Goal: Information Seeking & Learning: Learn about a topic

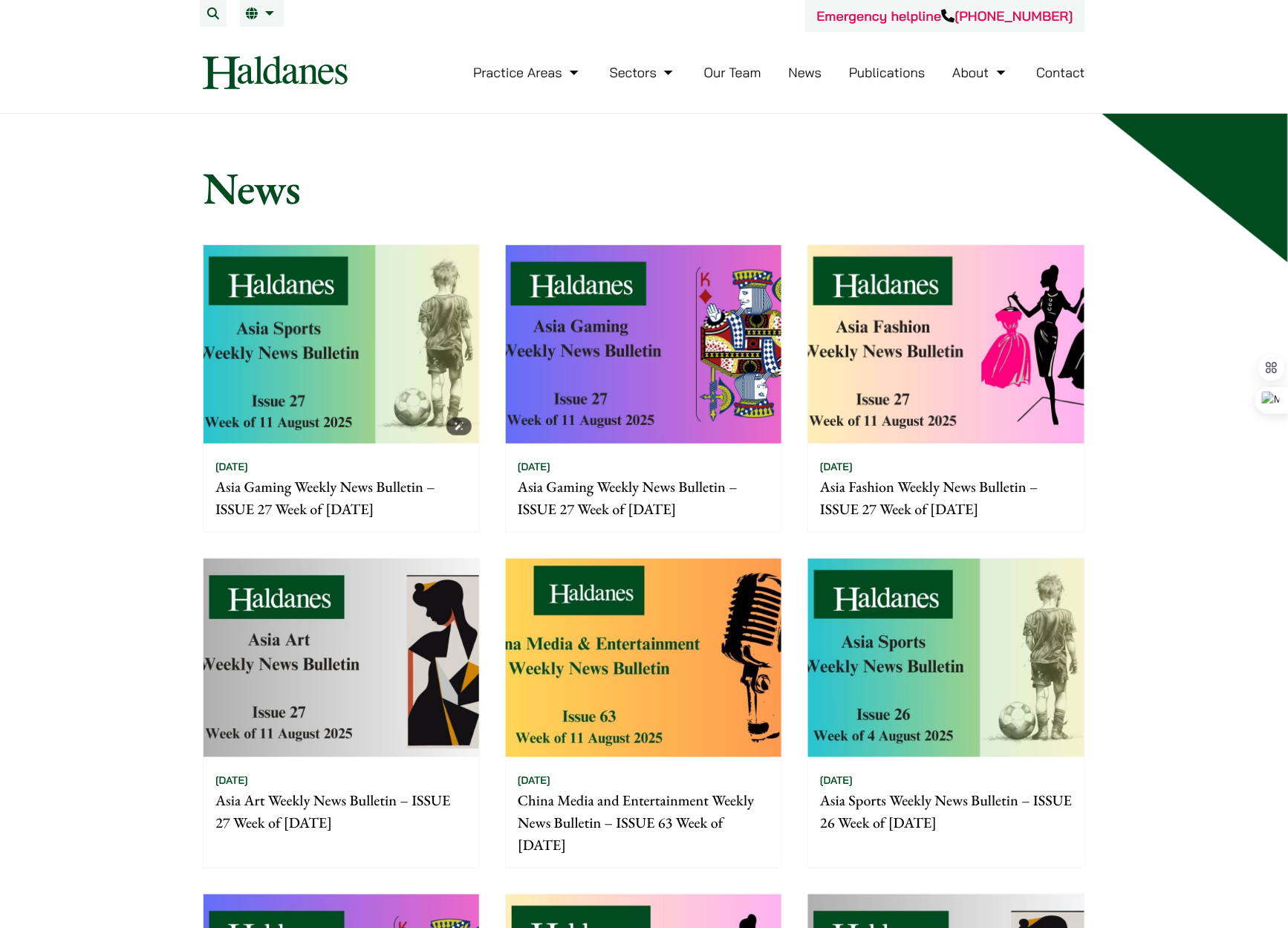
click at [364, 372] on img at bounding box center [342, 344] width 276 height 198
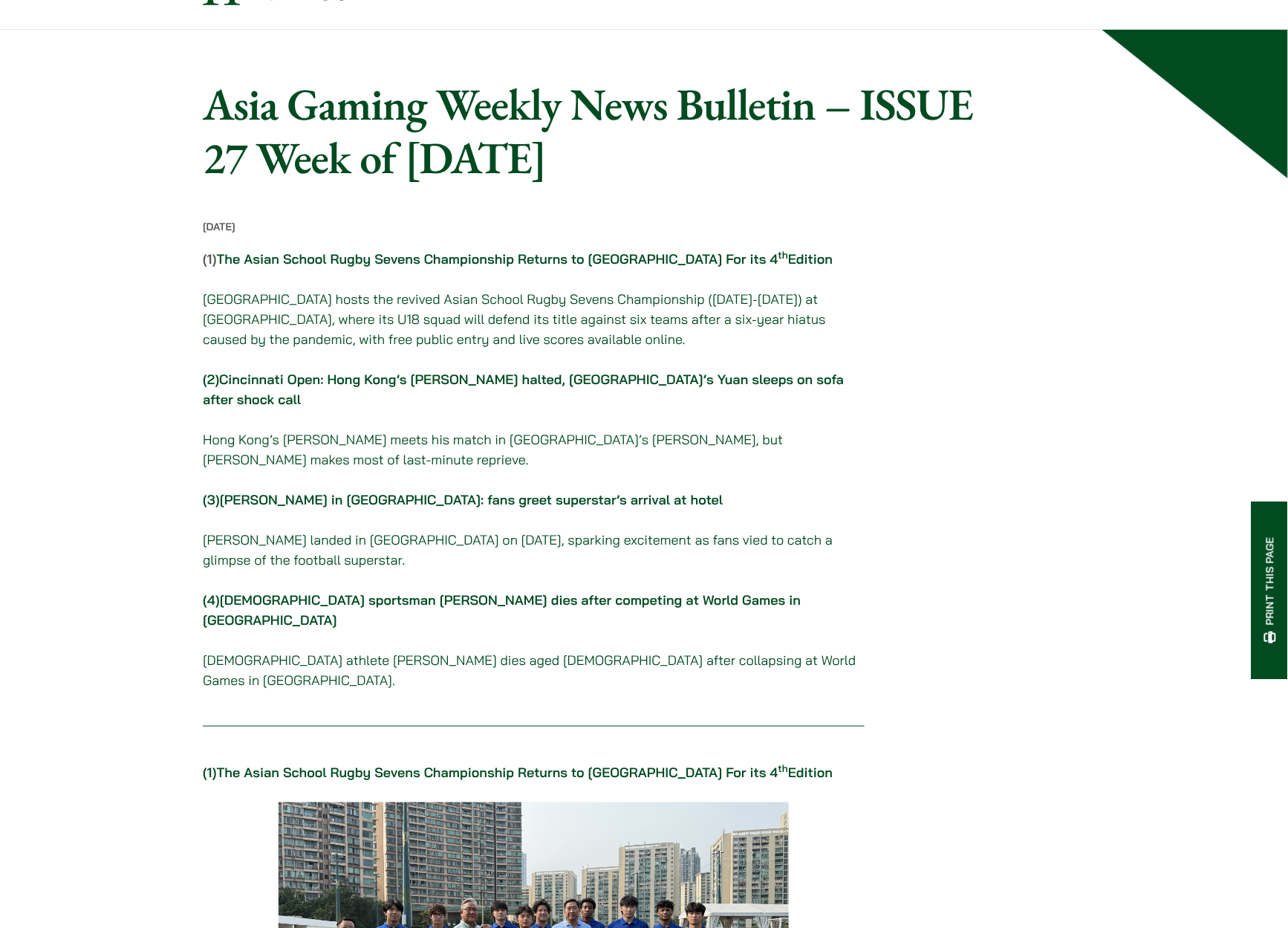
scroll to position [99, 0]
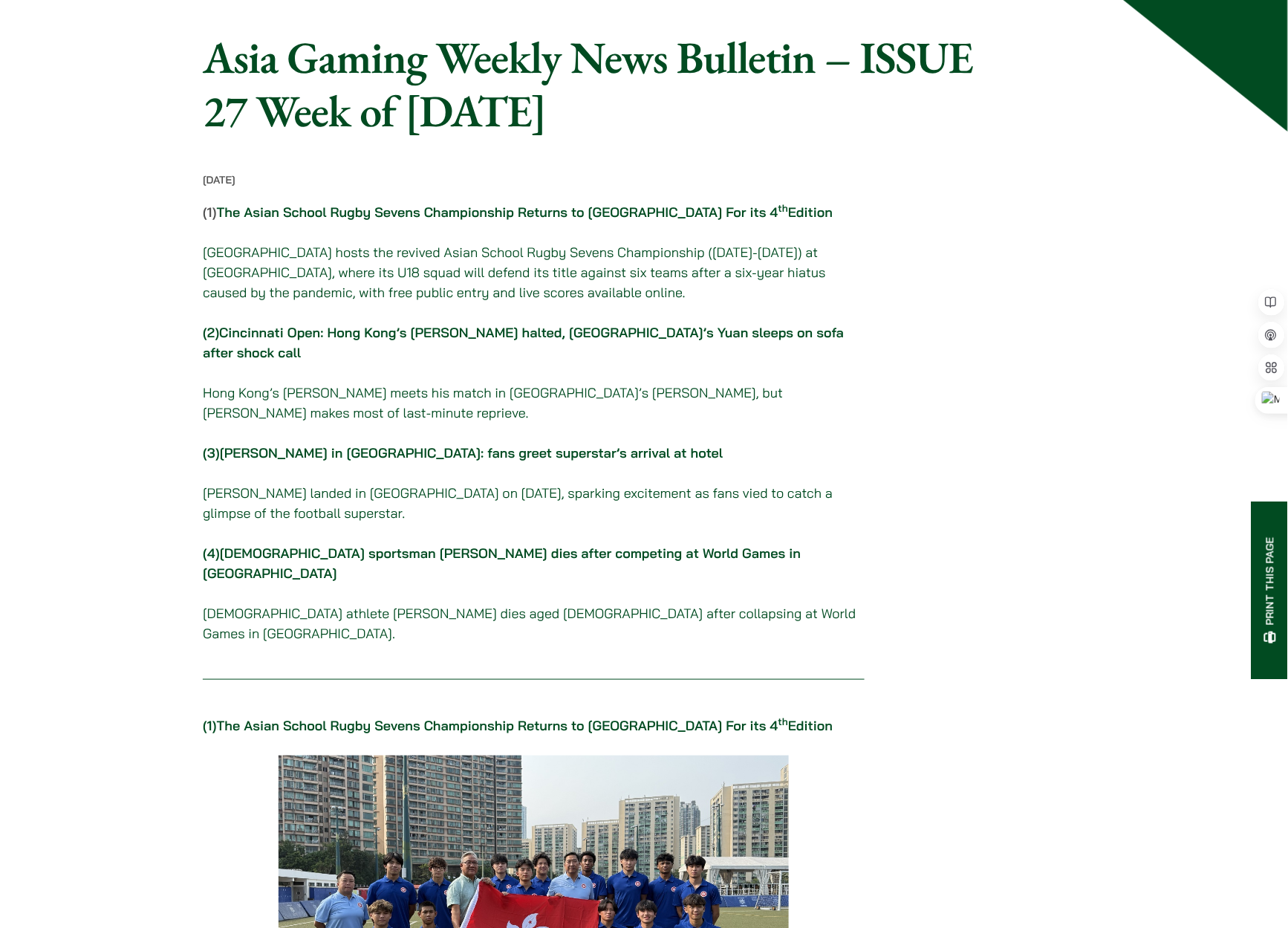
click at [369, 444] on link "Cristiano Ronaldo in Hong Kong: fans greet superstar’s arrival at hotel" at bounding box center [472, 452] width 504 height 17
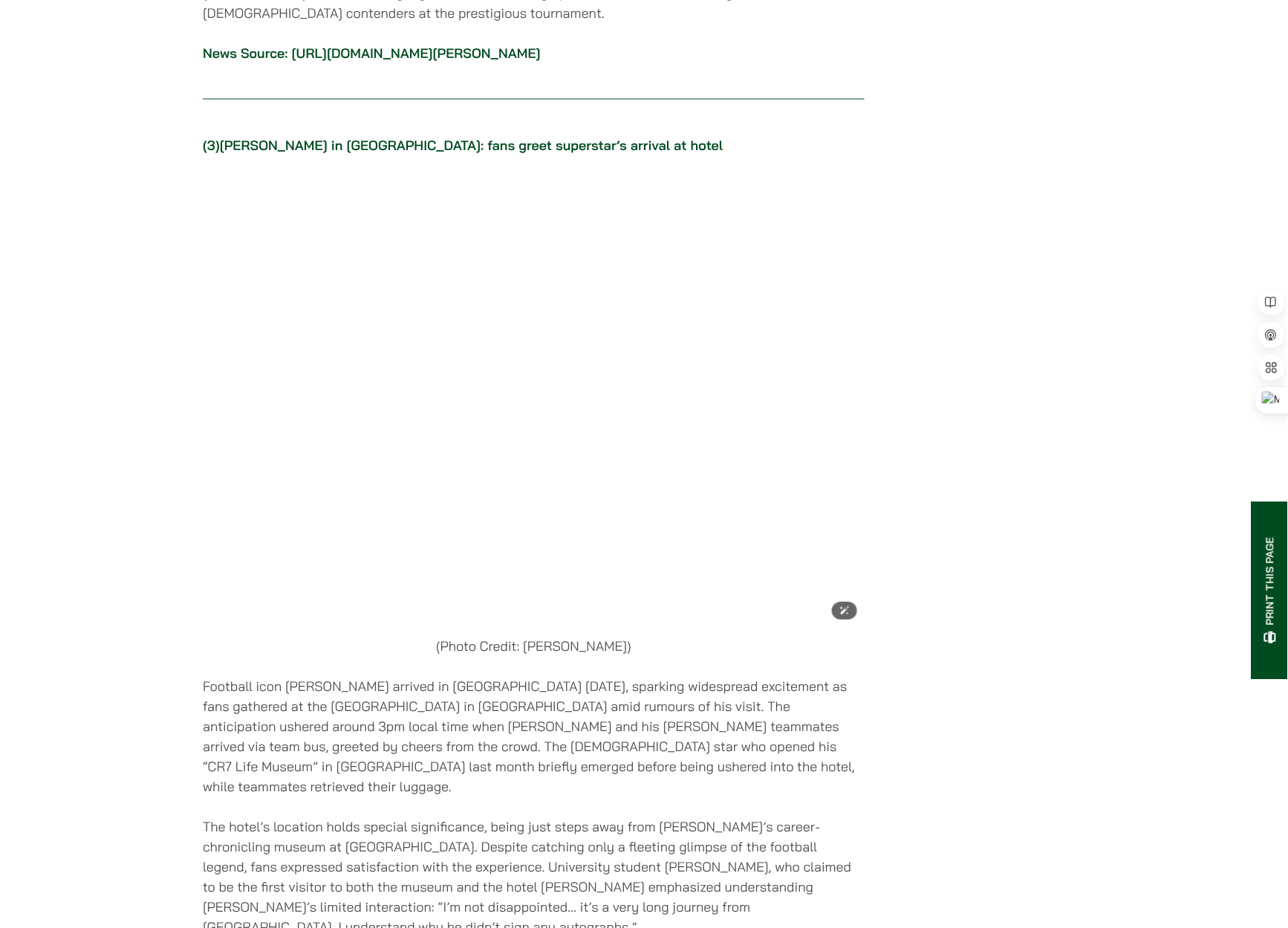
scroll to position [2714, 0]
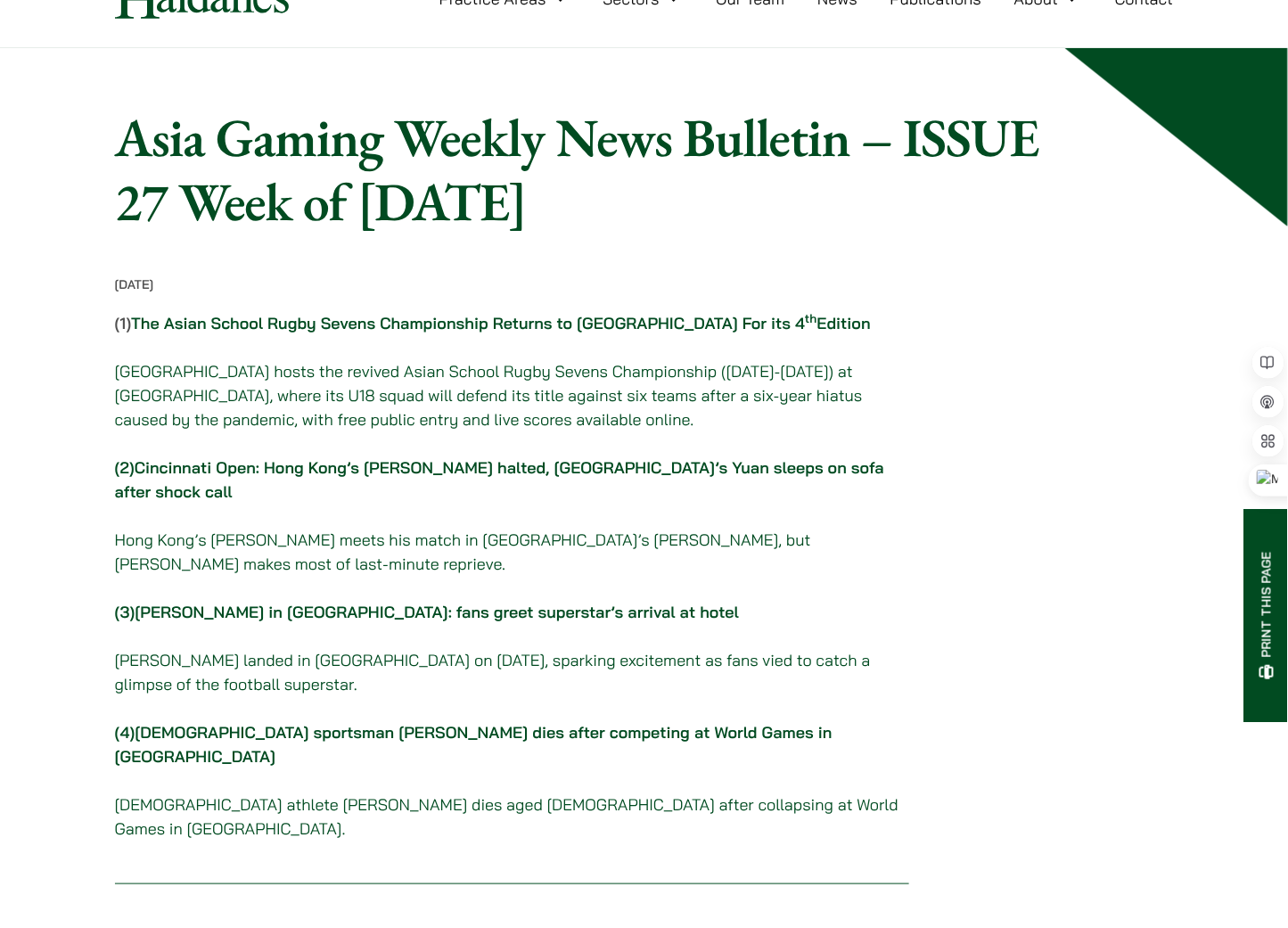
scroll to position [99, 0]
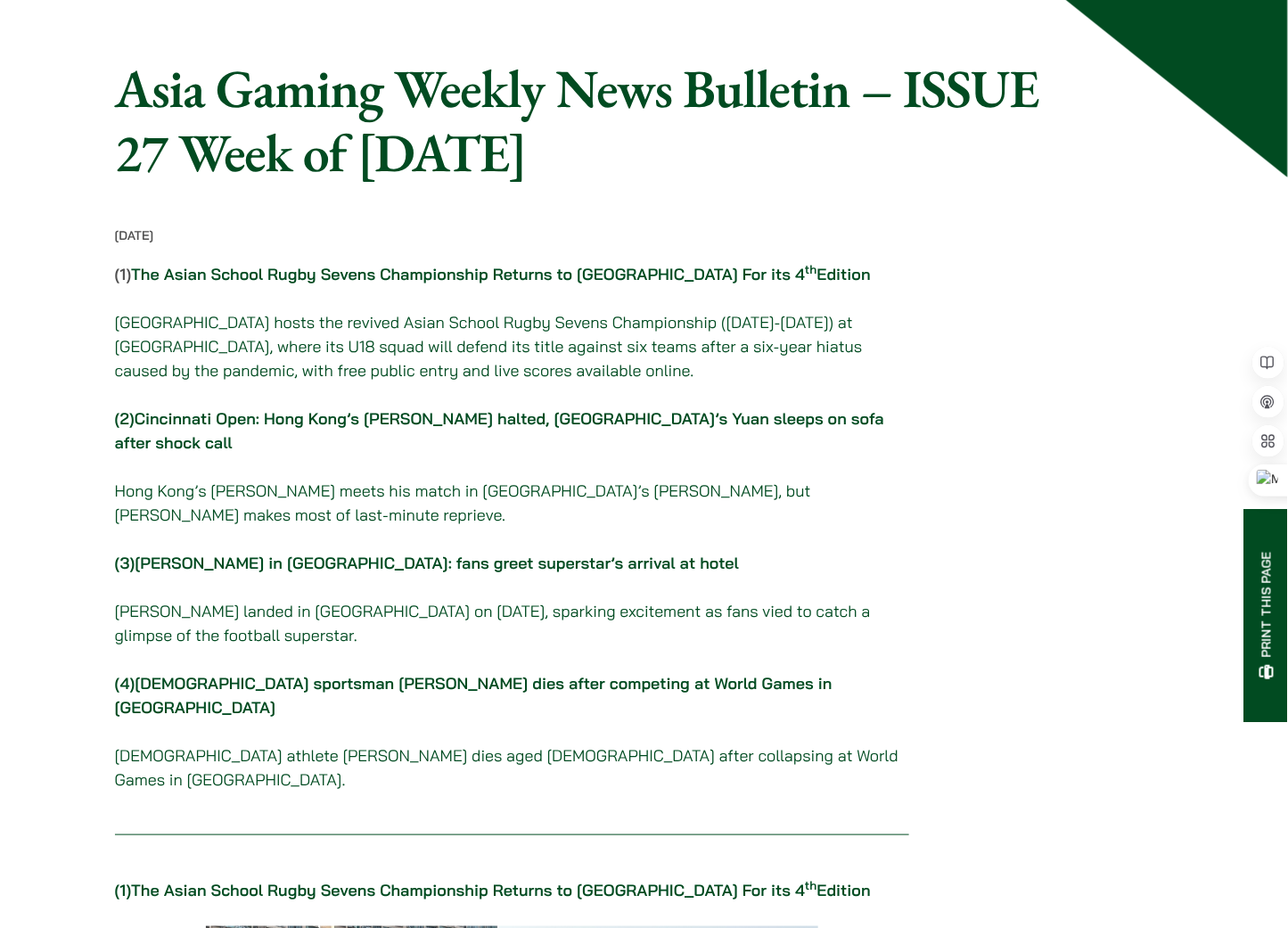
click at [485, 683] on p "(4) Italian sportsman Mattia Debertolis dies after competing at World Games in …" at bounding box center [512, 731] width 794 height 120
click at [486, 673] on link "Italian sportsman Mattia Debertolis dies after competing at World Games in China" at bounding box center [474, 695] width 717 height 44
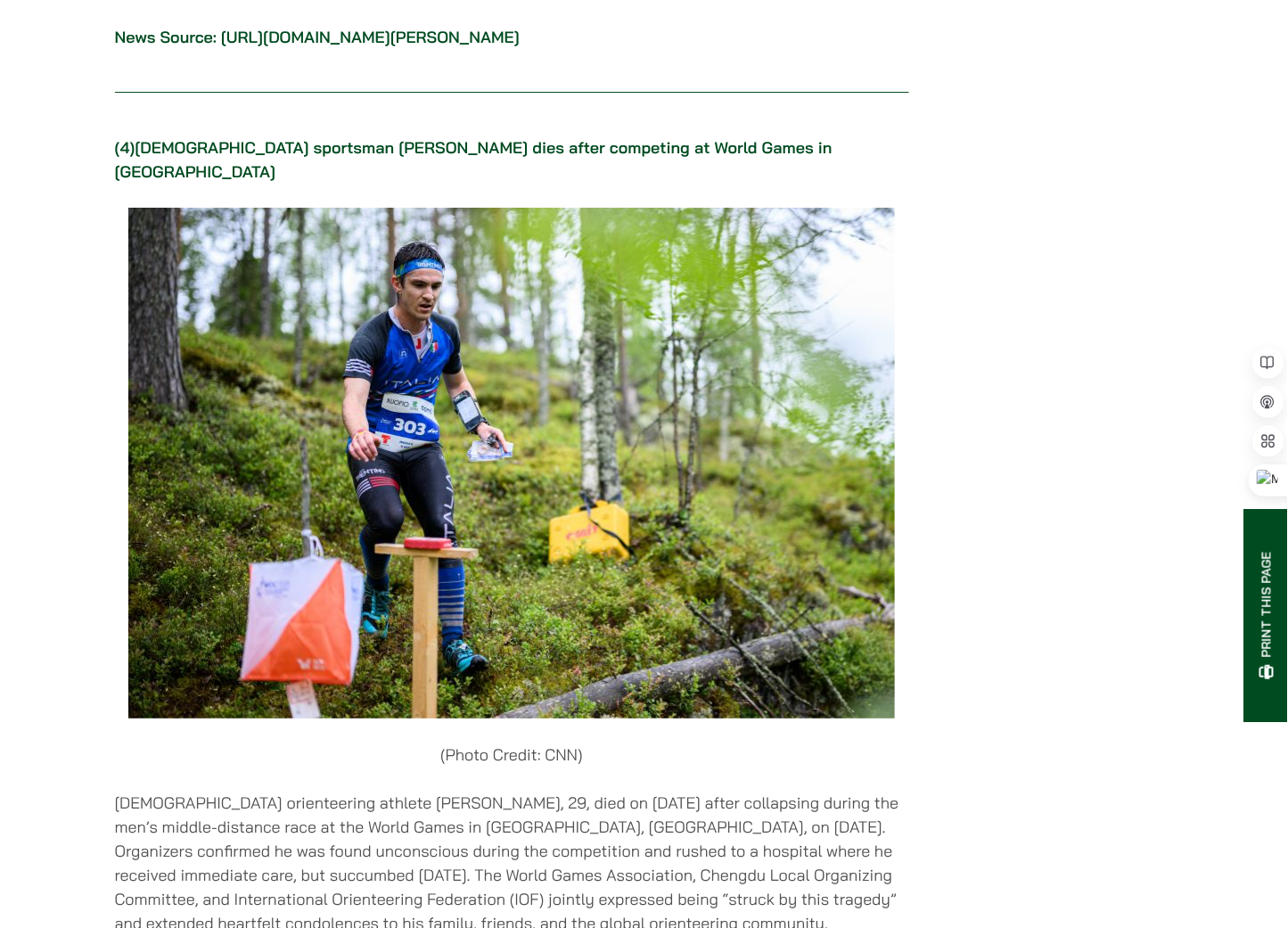
scroll to position [4470, 0]
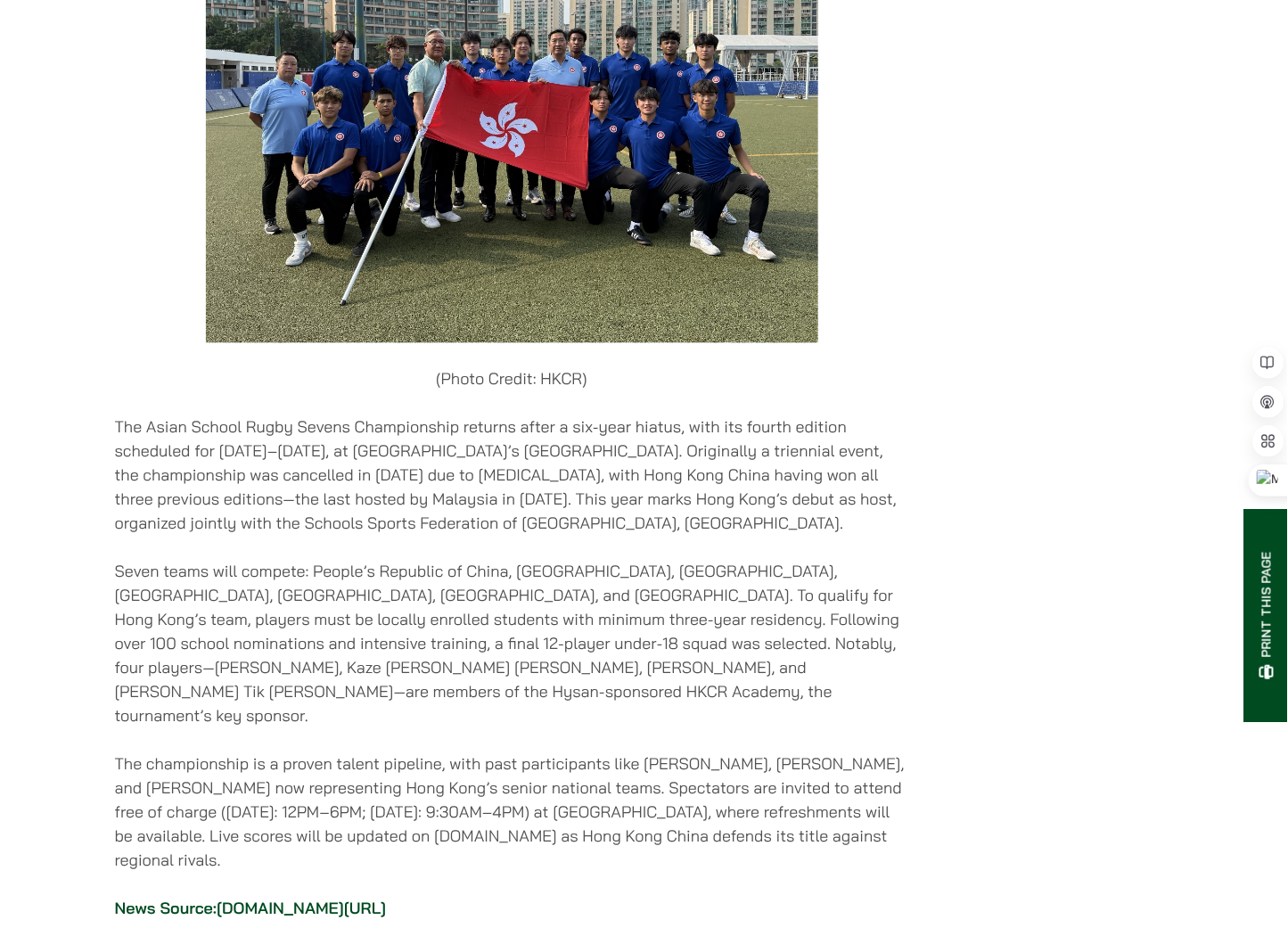
scroll to position [99, 0]
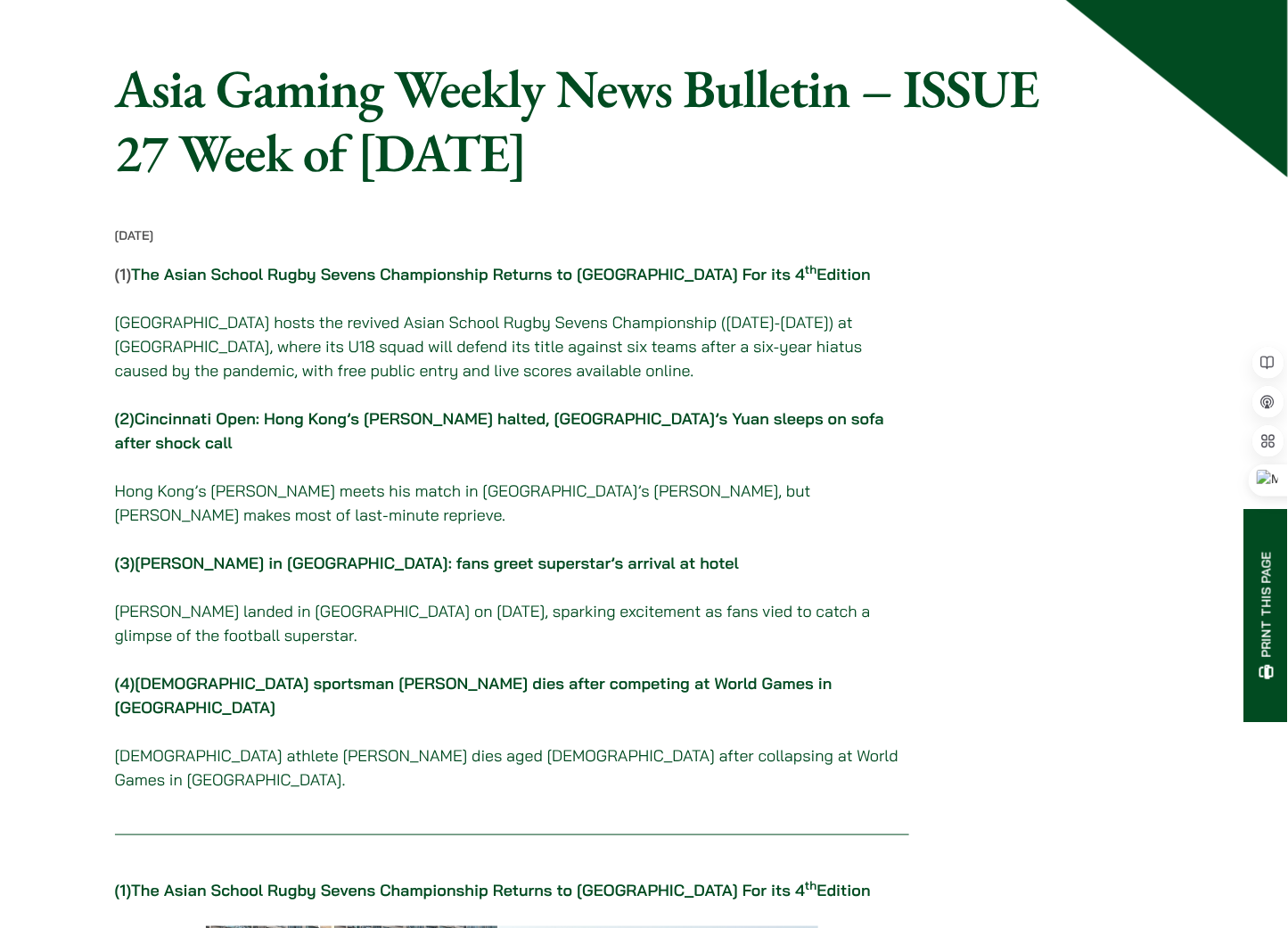
click at [393, 284] on link "The Asian School Rugby Sevens Championship Returns to Hong Kong For its 4 th Ed…" at bounding box center [500, 274] width 740 height 20
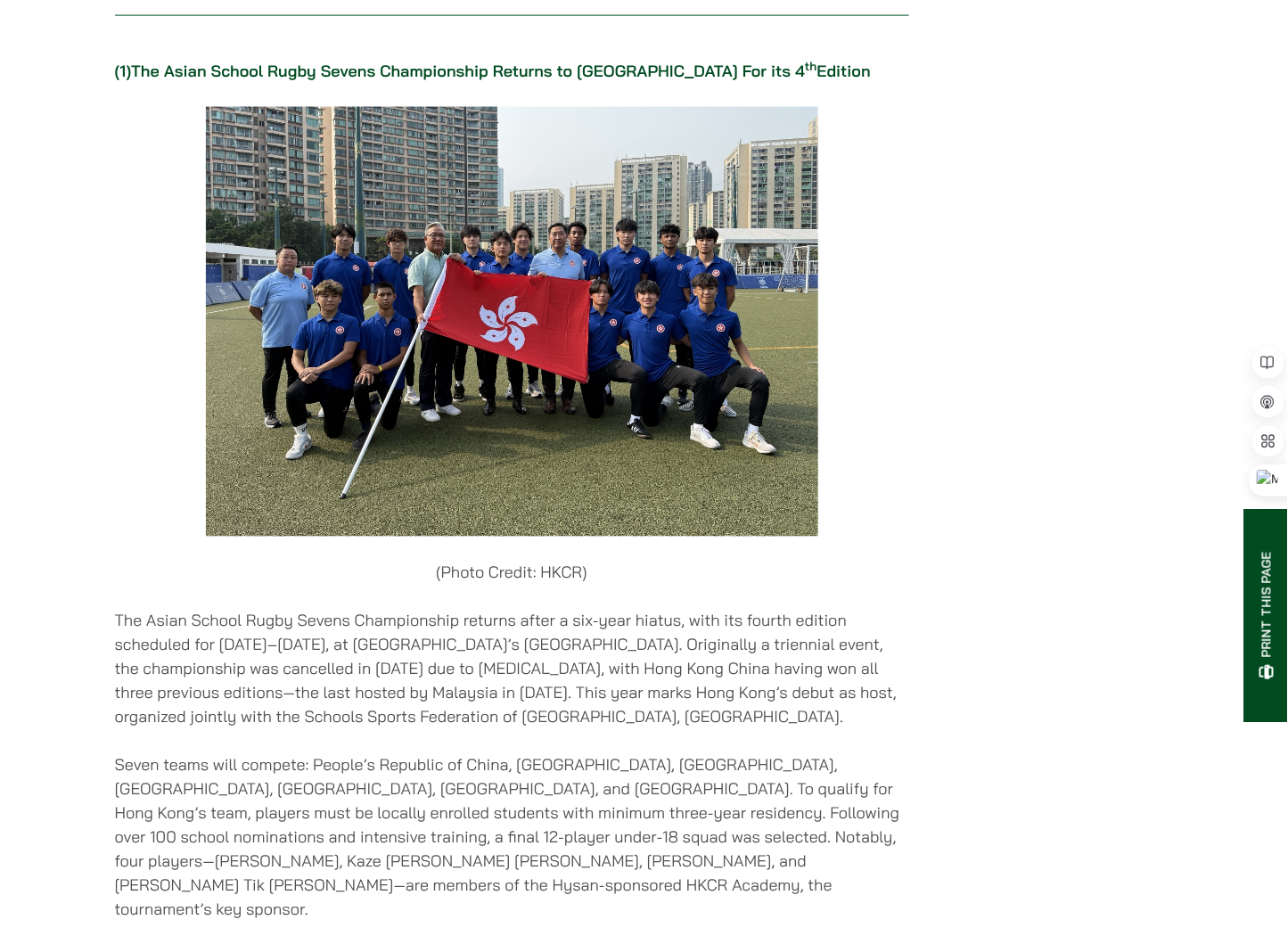
scroll to position [918, 0]
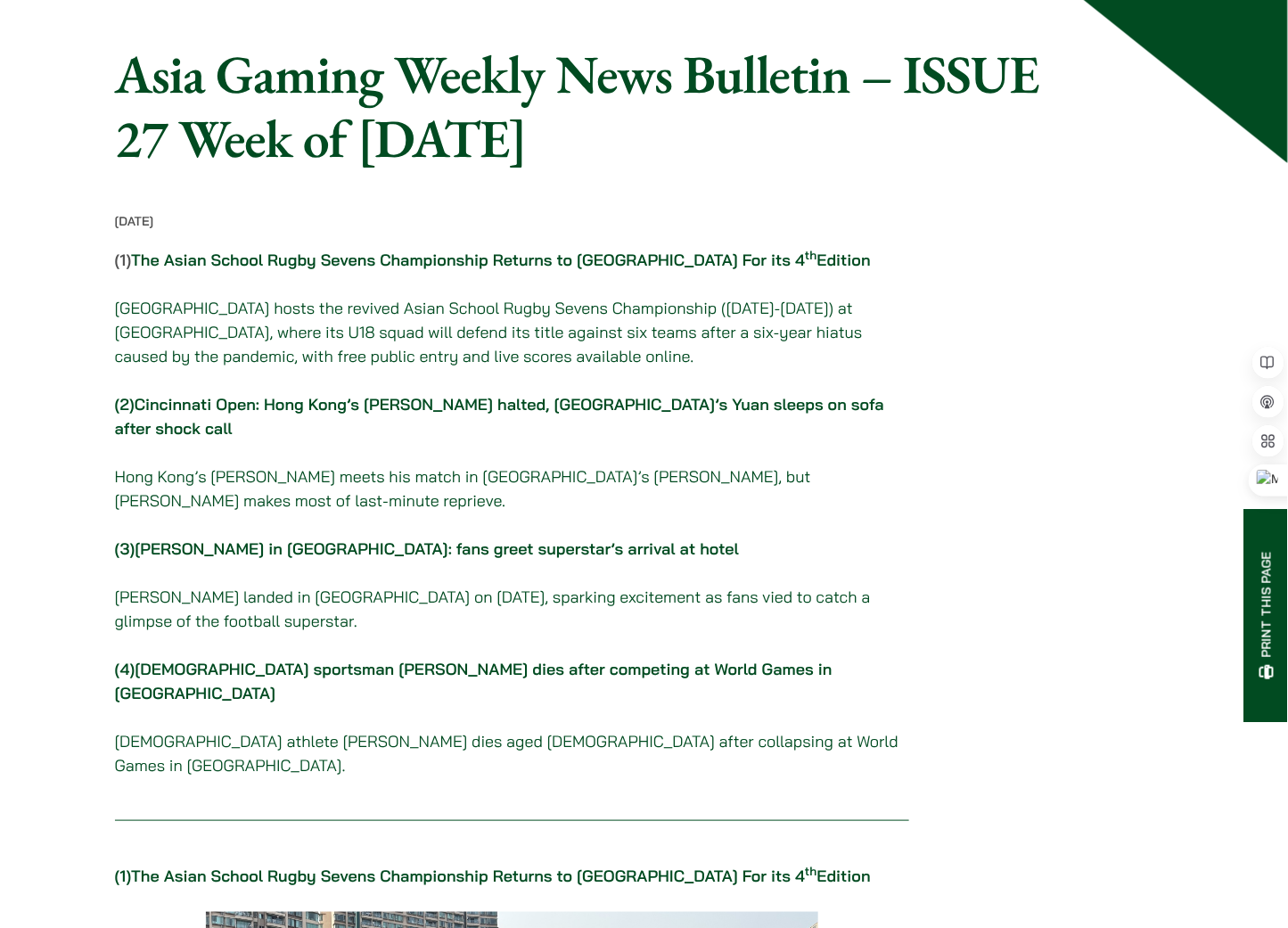
scroll to position [99, 0]
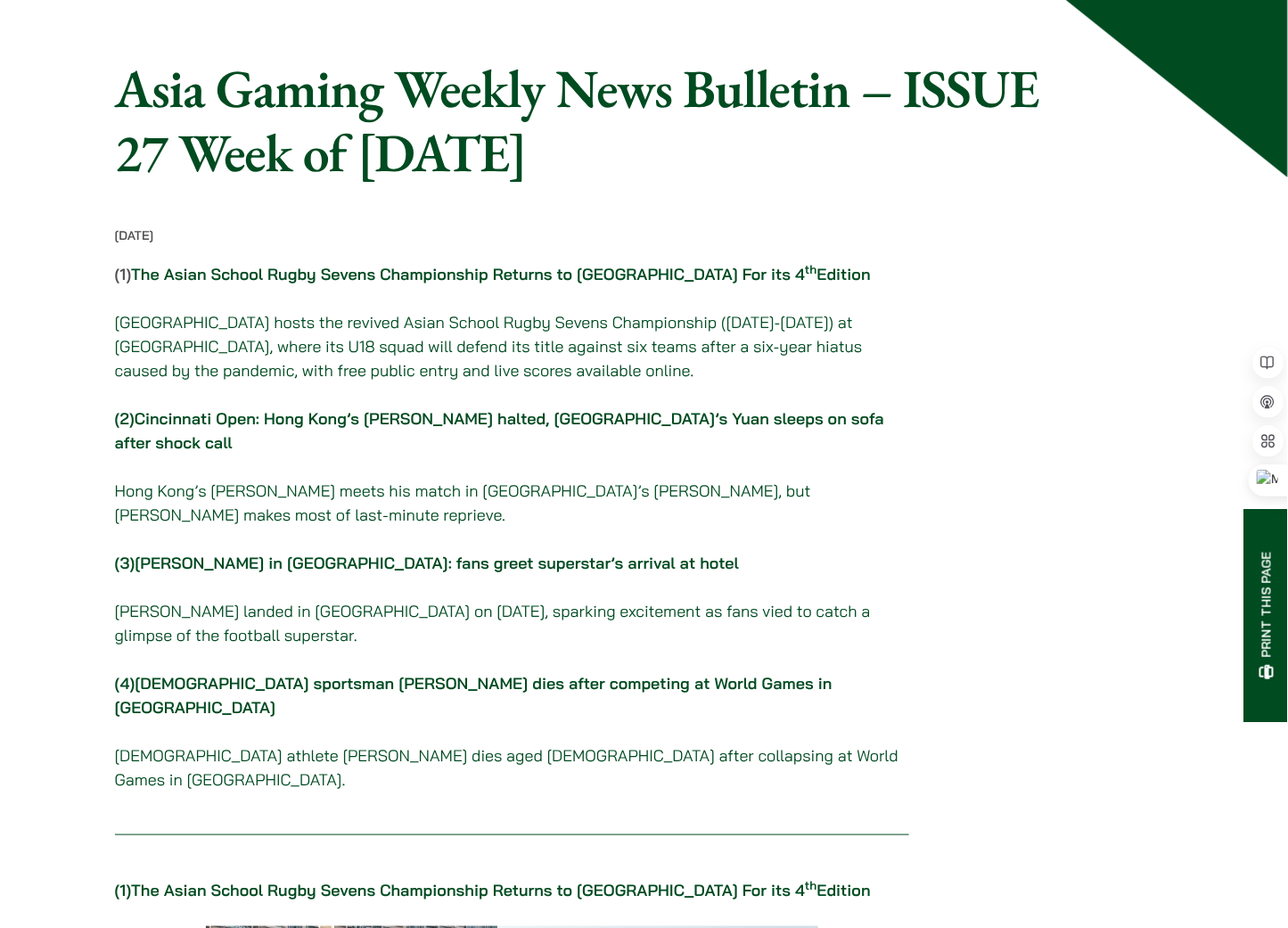
click at [334, 438] on link "Cincinnati Open: Hong Kong’s Wong halted, China’s Yuan sleeps on sofa after sho…" at bounding box center [499, 430] width 769 height 44
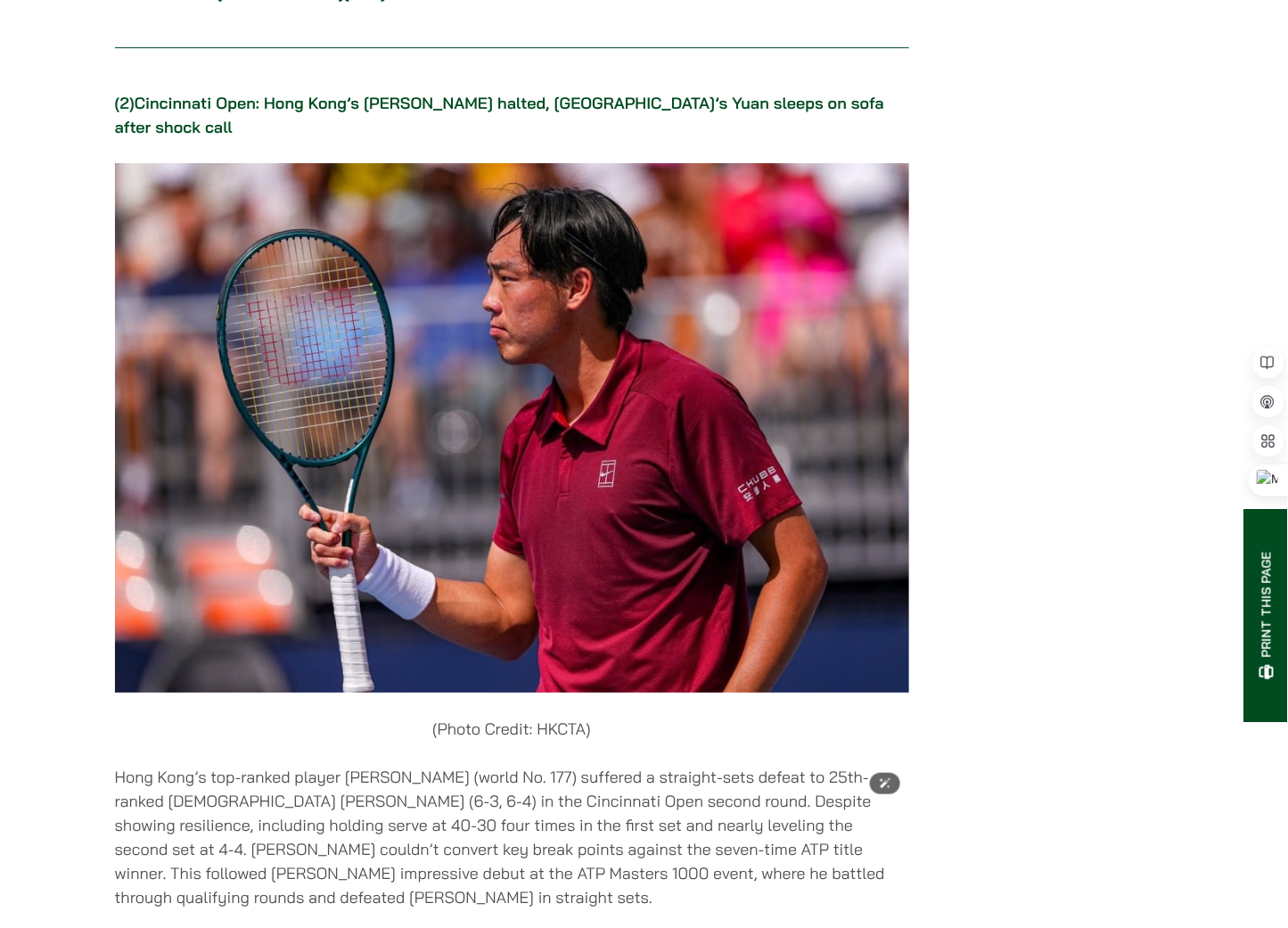
scroll to position [2035, 0]
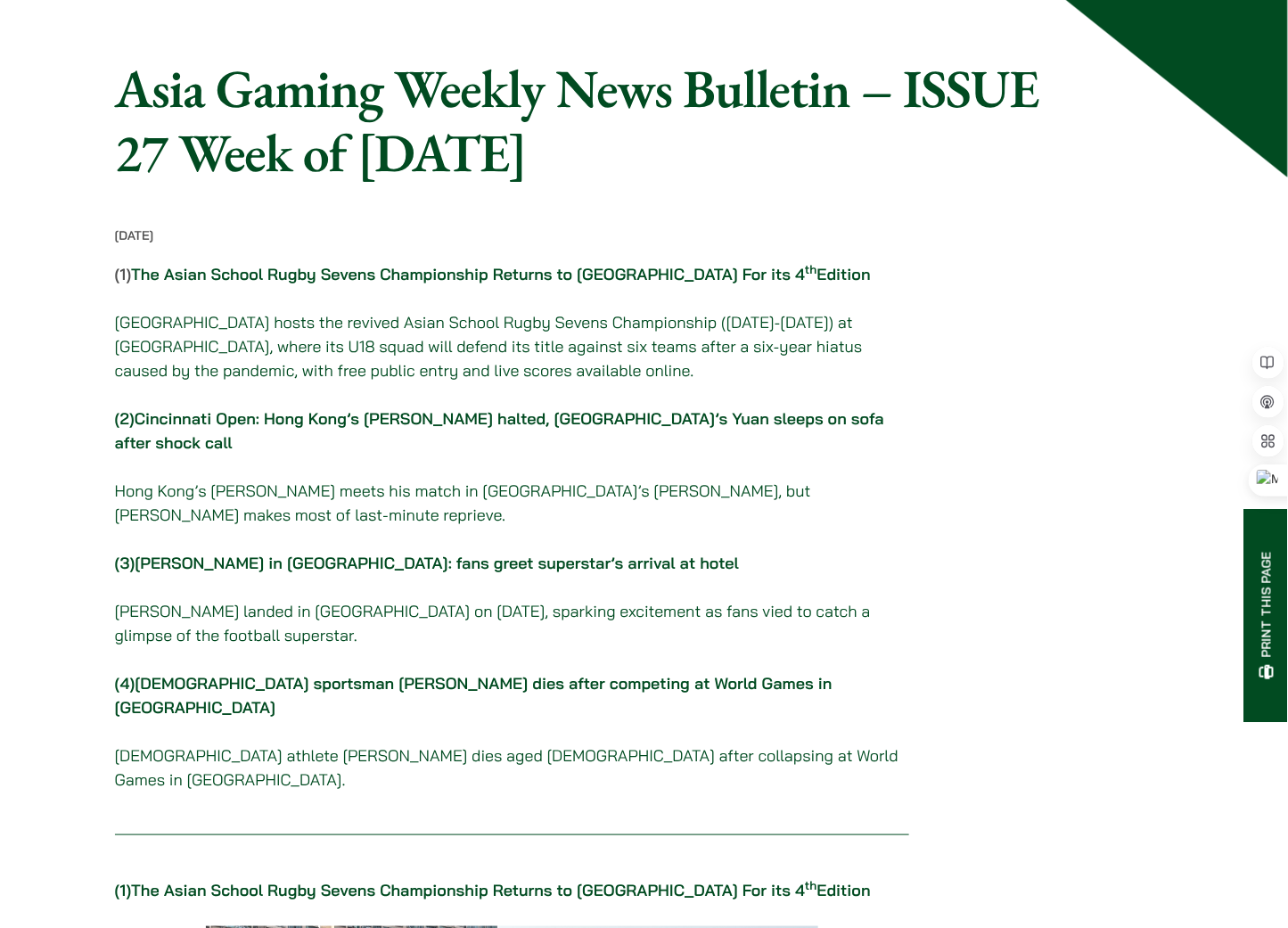
scroll to position [198, 0]
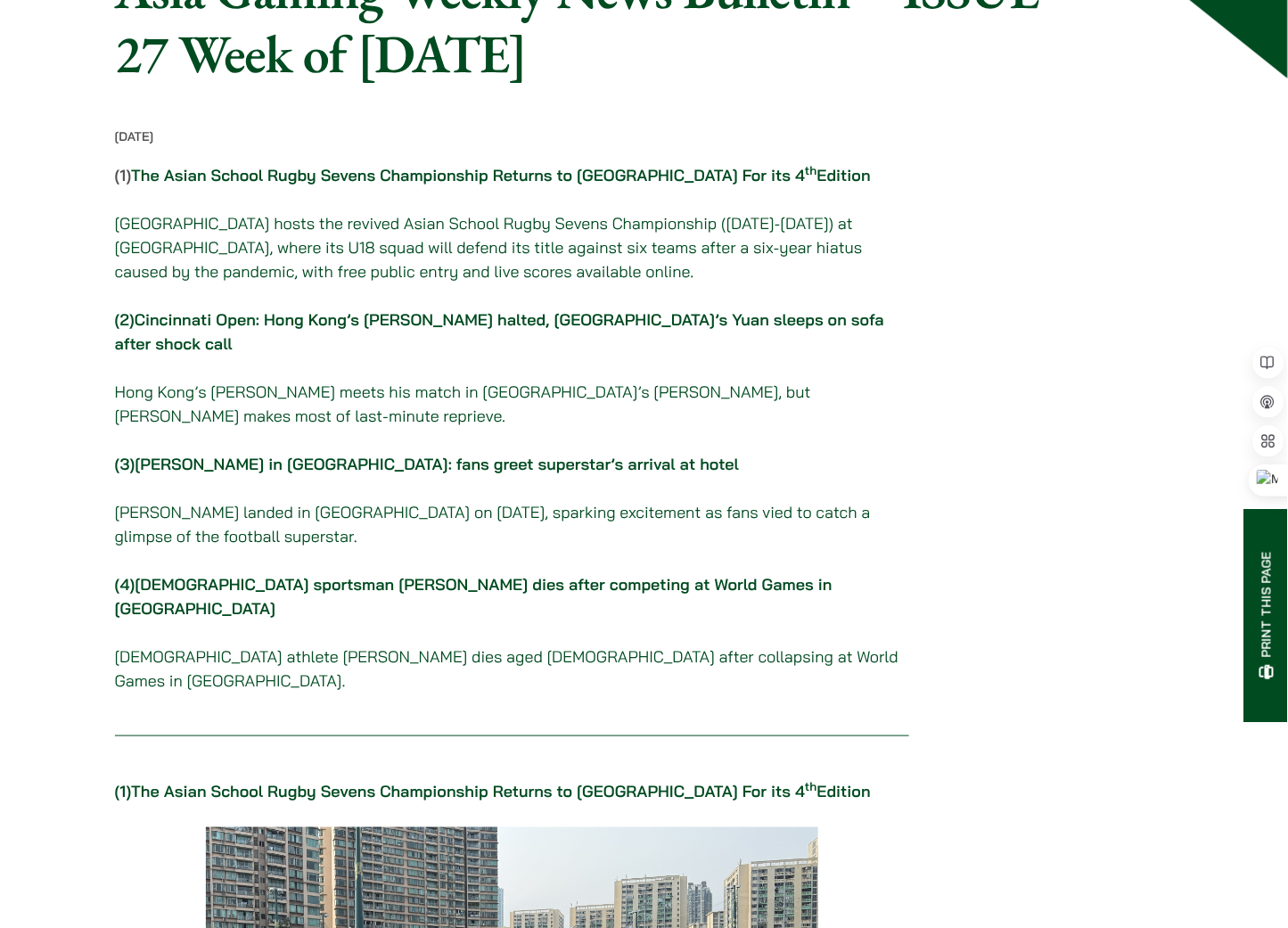
click at [350, 453] on link "Cristiano Ronaldo in Hong Kong: fans greet superstar’s arrival at hotel" at bounding box center [436, 463] width 604 height 20
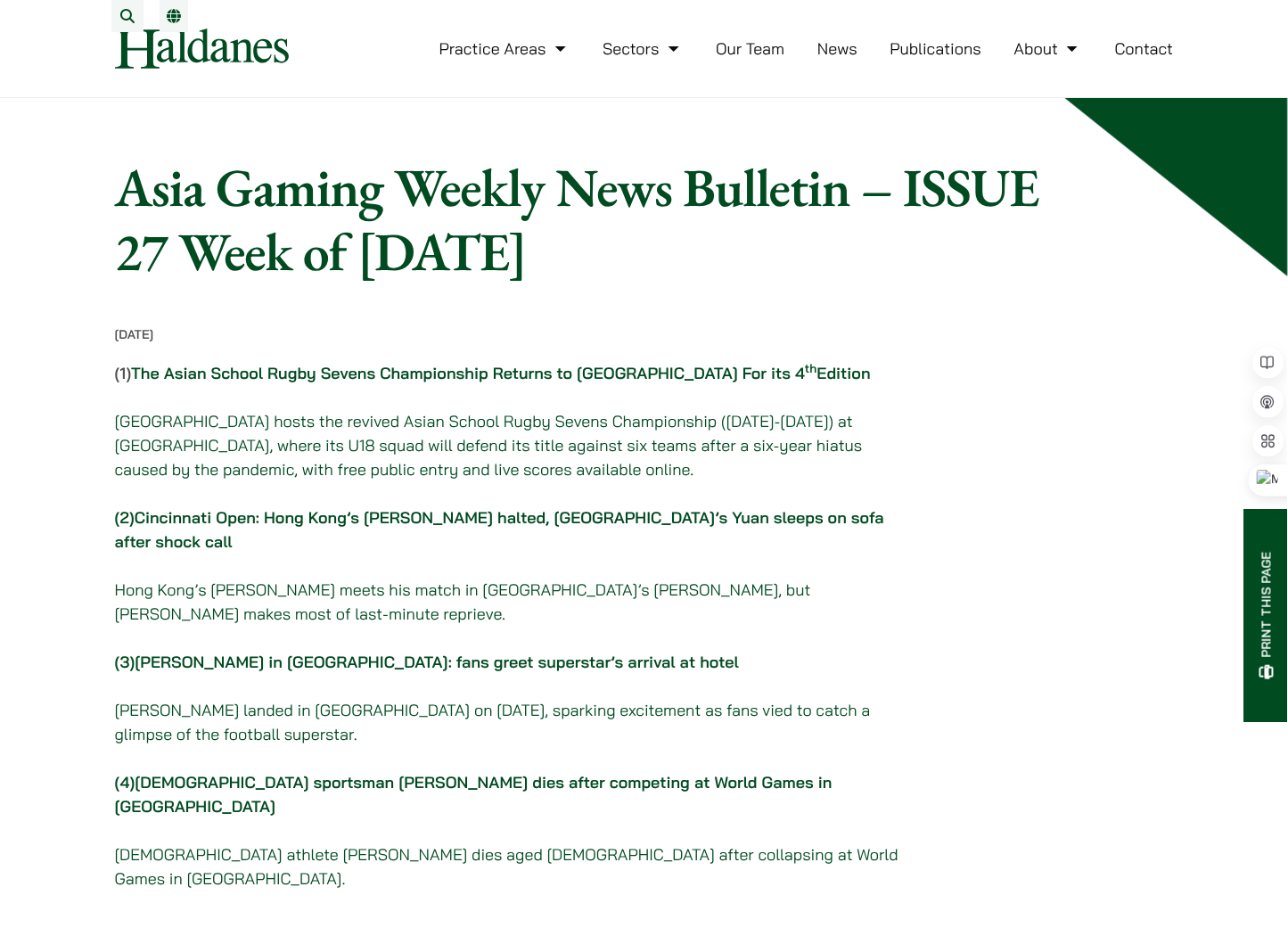
click at [822, 59] on link "News" at bounding box center [836, 48] width 40 height 20
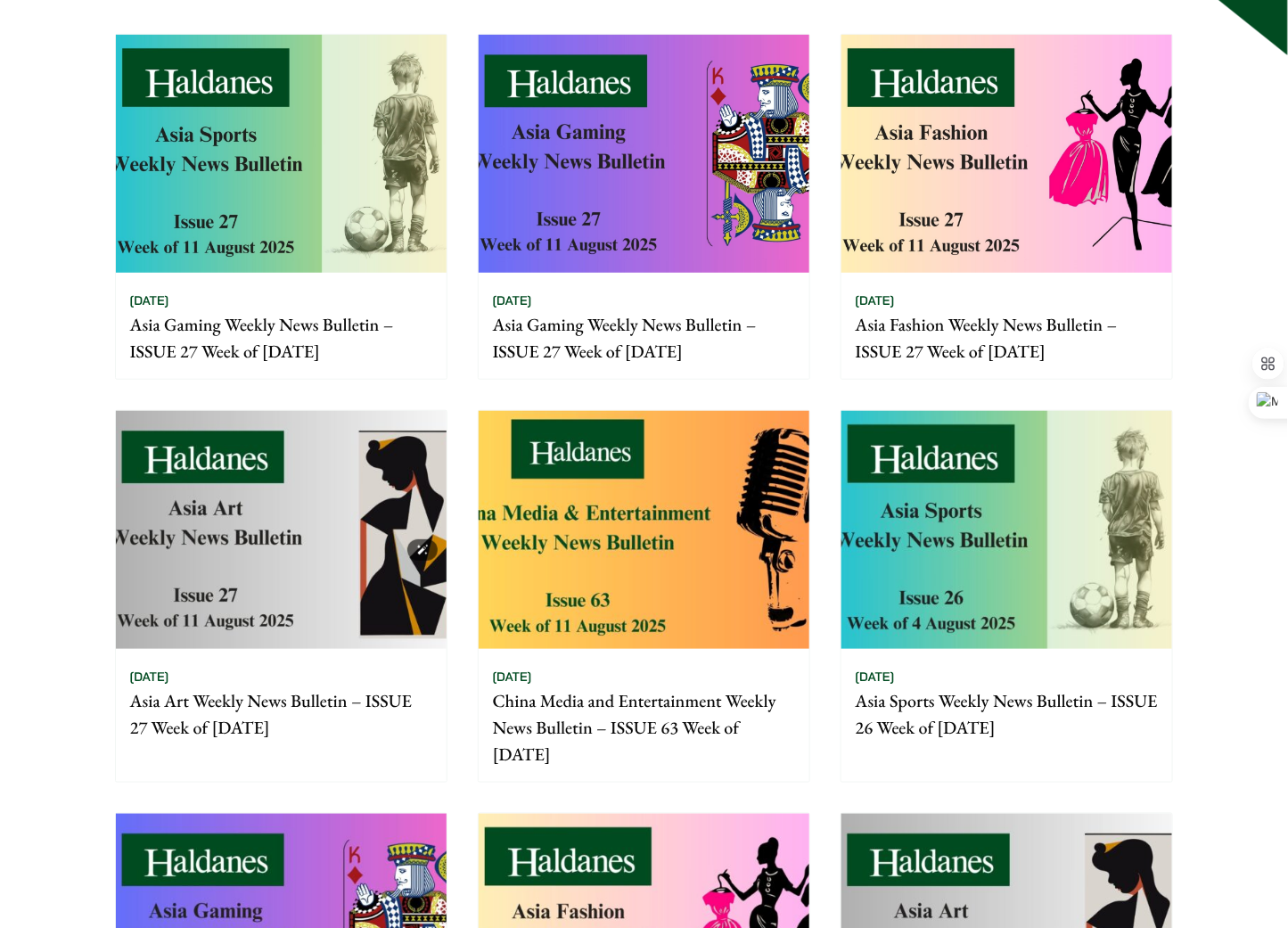
scroll to position [198, 0]
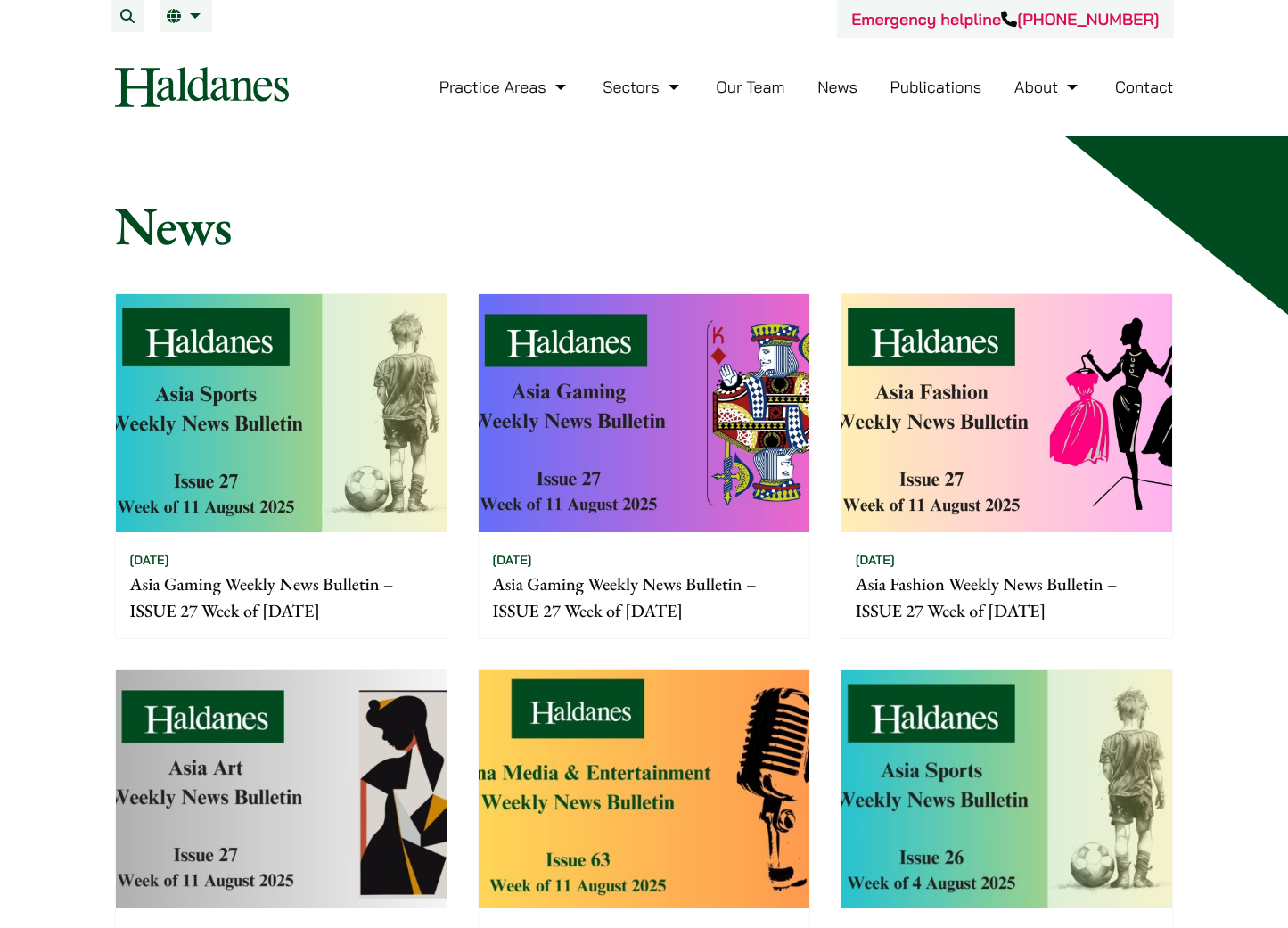
scroll to position [198, 0]
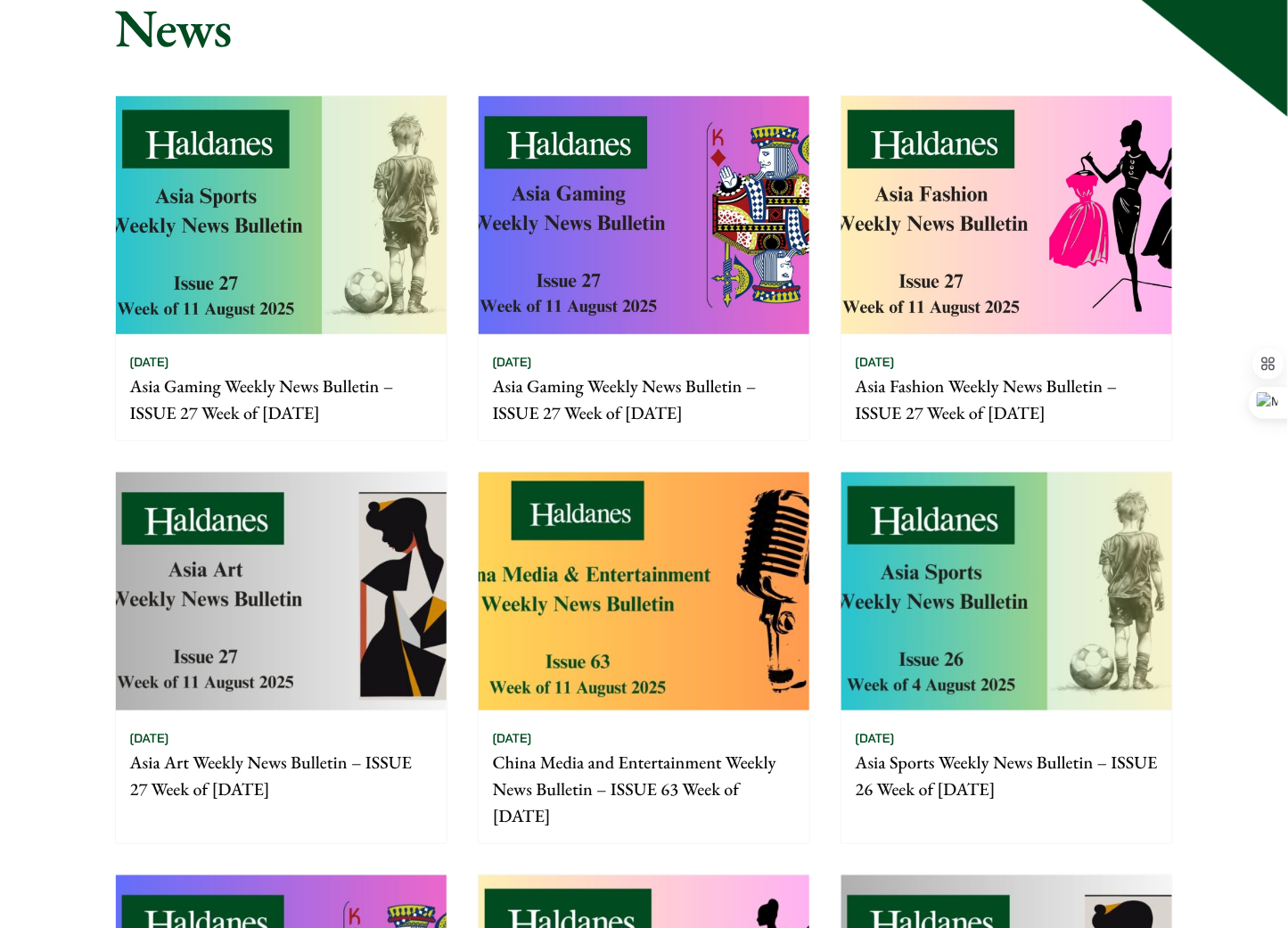
click at [1148, 69] on div "Home » News News 15/08/2025 Asia Gaming Weekly News Bulletin – ISSUE 27 Week of…" at bounding box center [644, 850] width 1123 height 1710
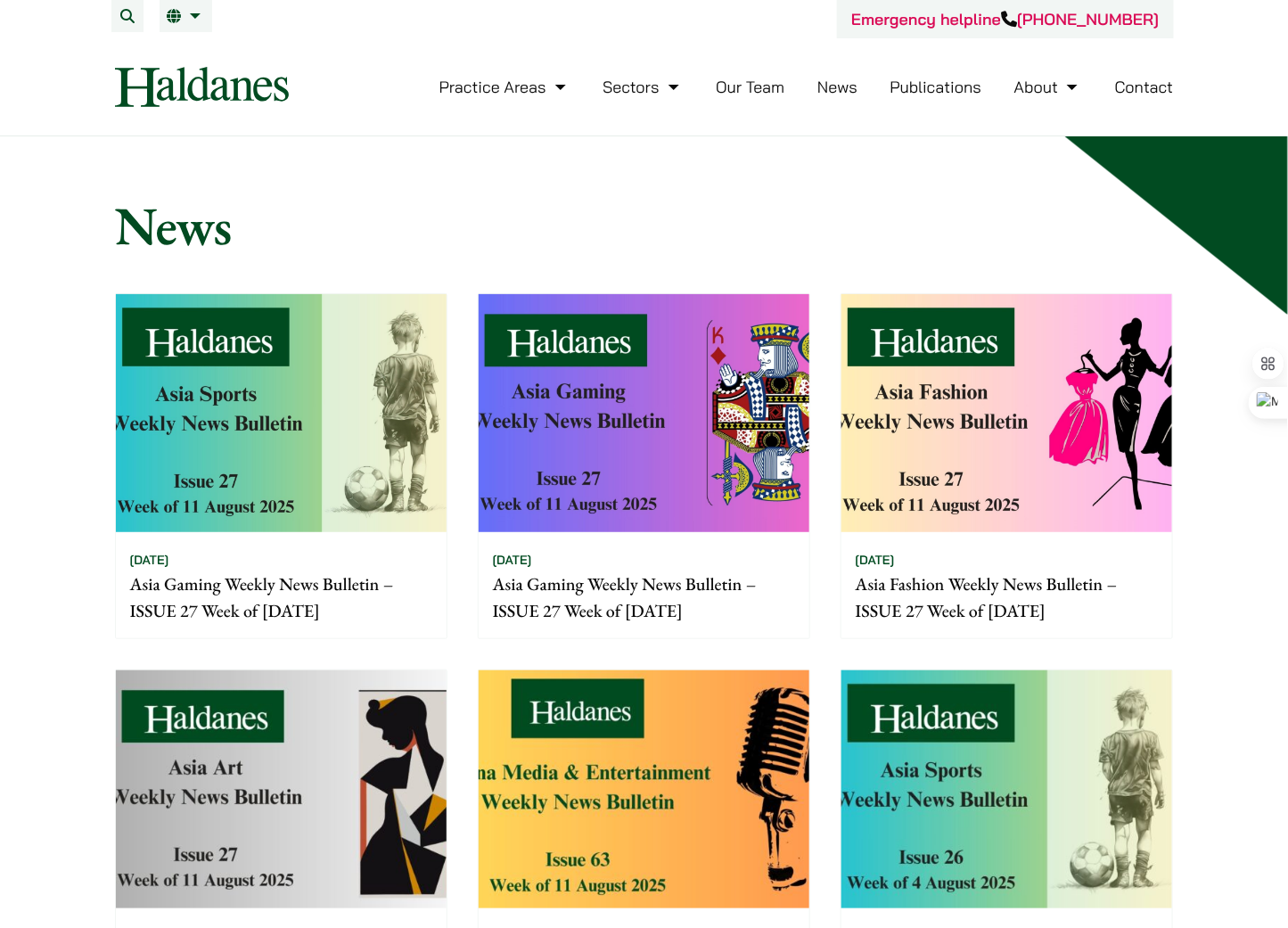
click at [1119, 226] on h1 "News" at bounding box center [644, 225] width 1059 height 64
